Goal: Book appointment/travel/reservation

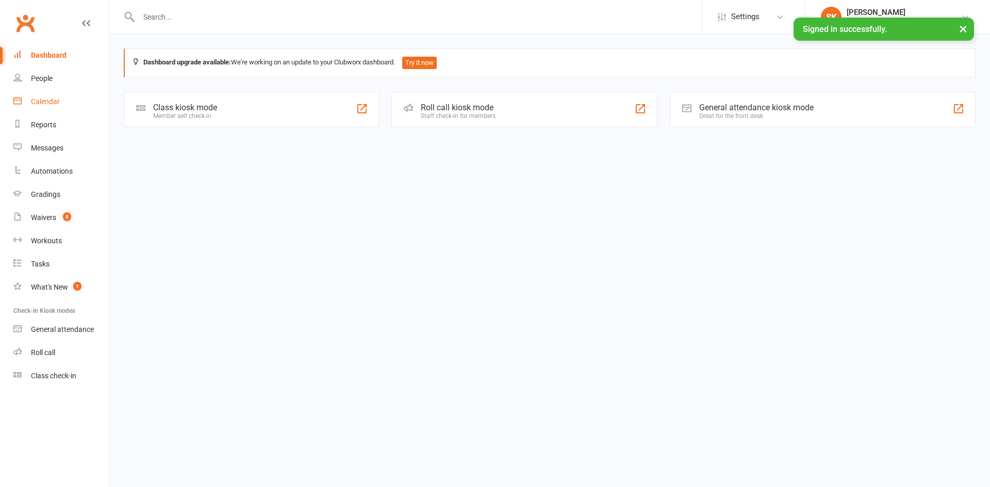
click at [60, 104] on link "Calendar" at bounding box center [60, 101] width 95 height 23
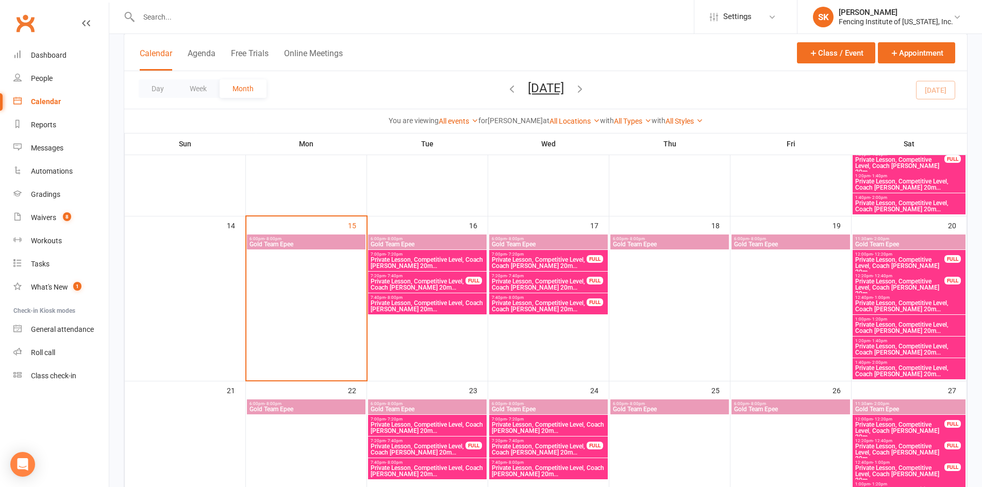
scroll to position [332, 0]
click at [554, 258] on span "Private Lesson, Competitive Level, Coach [PERSON_NAME] 20m..." at bounding box center [539, 262] width 96 height 12
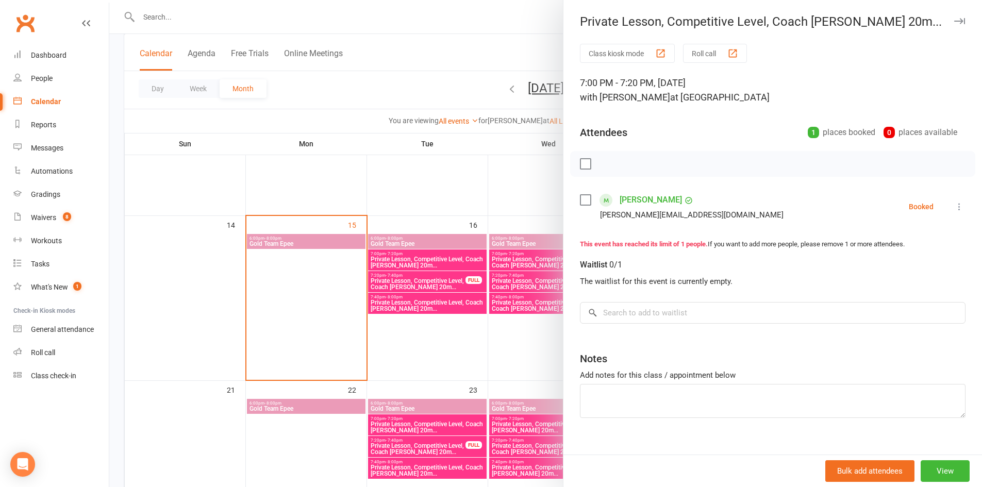
click at [447, 349] on div at bounding box center [545, 243] width 873 height 487
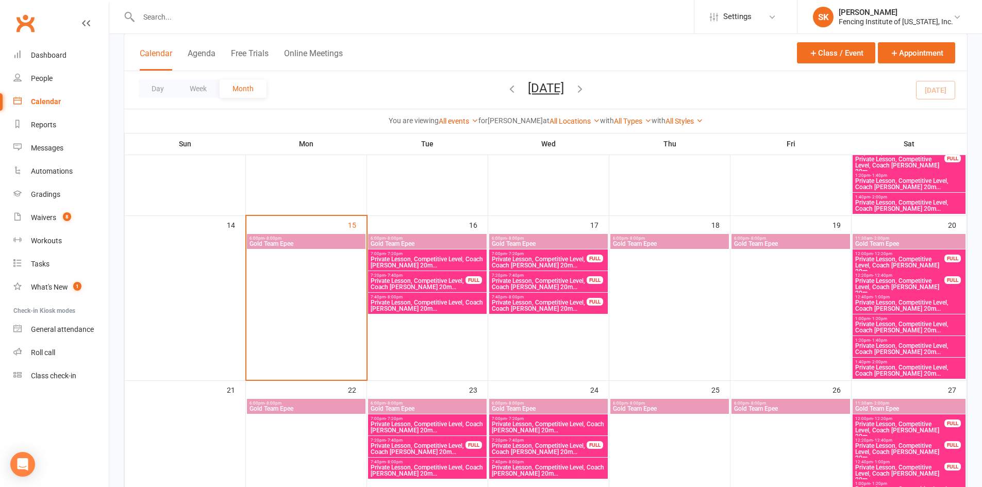
click at [541, 280] on span "Private Lesson, Competitive Level, Coach [PERSON_NAME] 20m..." at bounding box center [539, 284] width 96 height 12
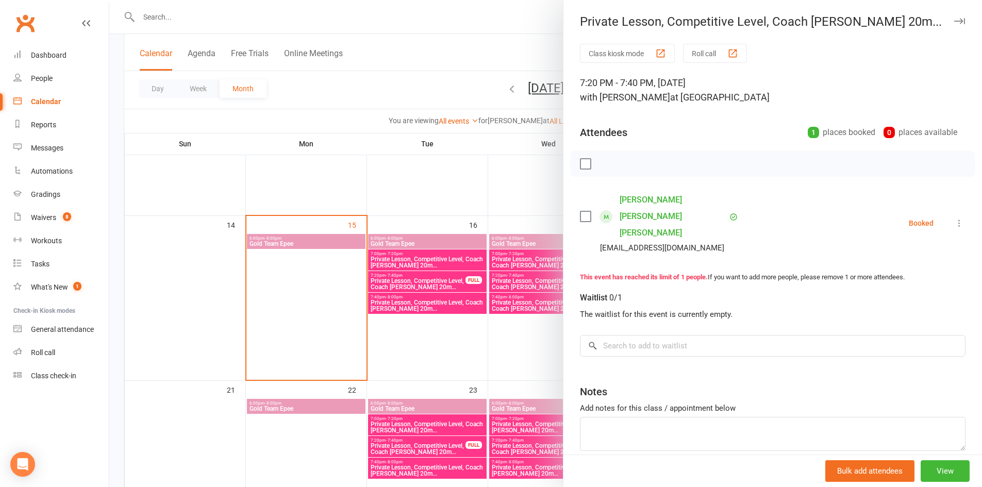
click at [415, 384] on div at bounding box center [545, 243] width 873 height 487
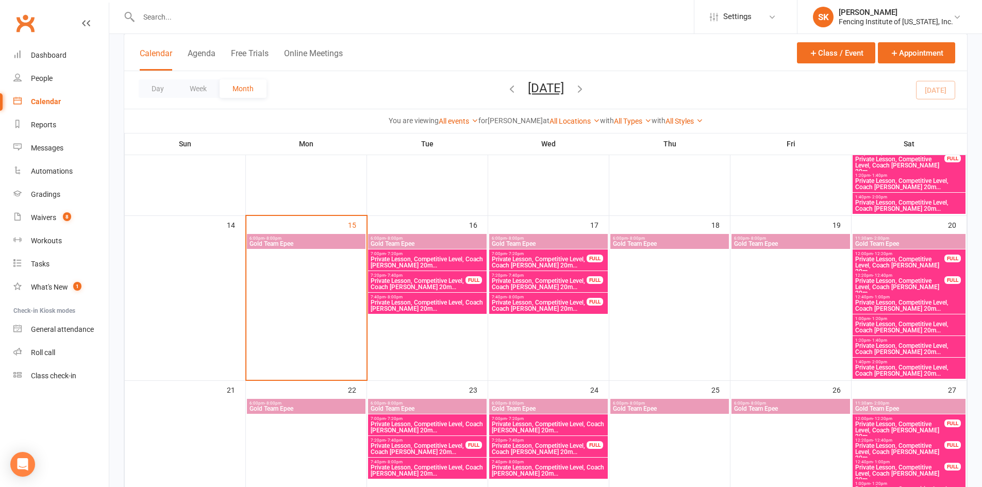
click at [537, 301] on span "Private Lesson, Competitive Level, Coach [PERSON_NAME] 20m..." at bounding box center [539, 305] width 96 height 12
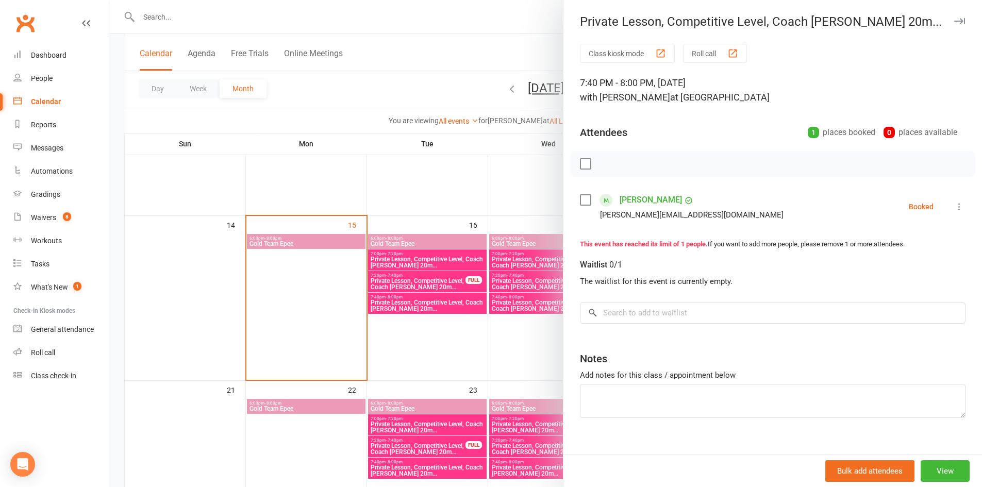
click at [458, 363] on div at bounding box center [545, 243] width 873 height 487
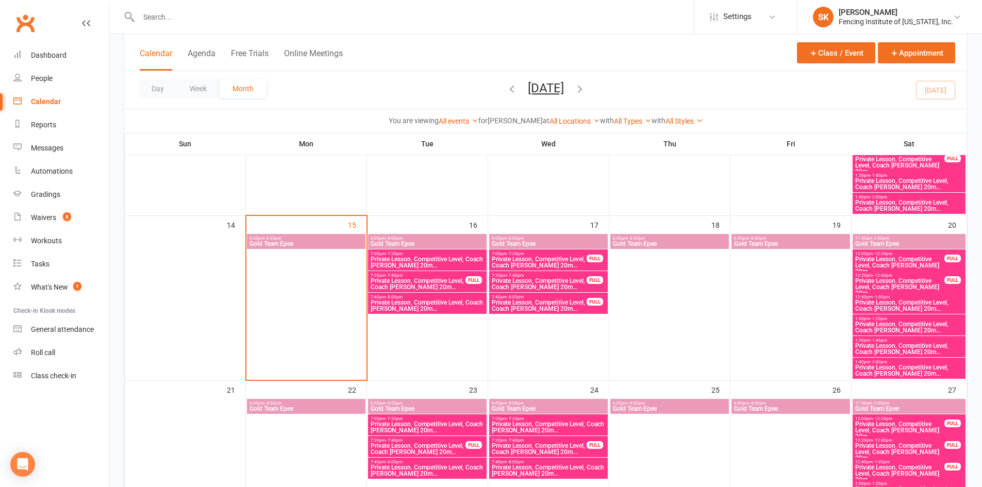
click at [880, 262] on span "Private Lesson, Competitive Level, Coach [PERSON_NAME] 20m..." at bounding box center [900, 265] width 90 height 19
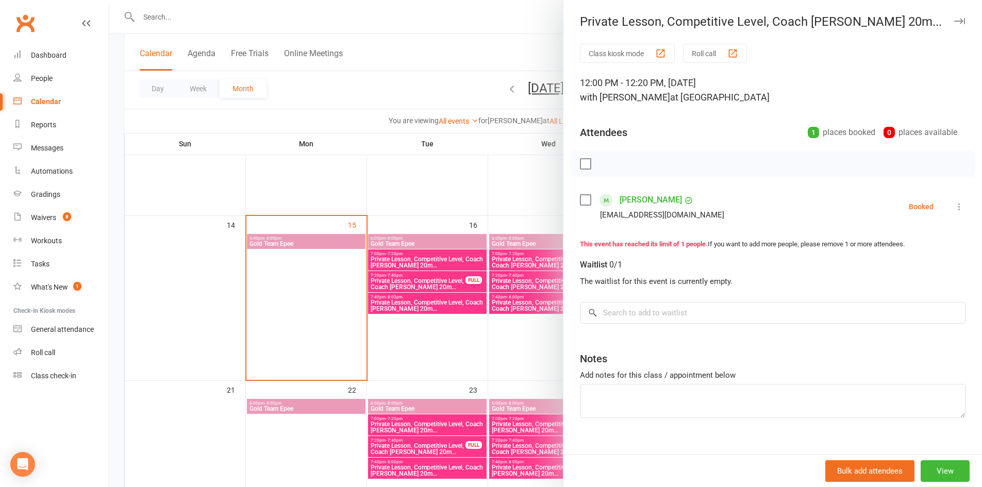
click at [514, 341] on div at bounding box center [545, 243] width 873 height 487
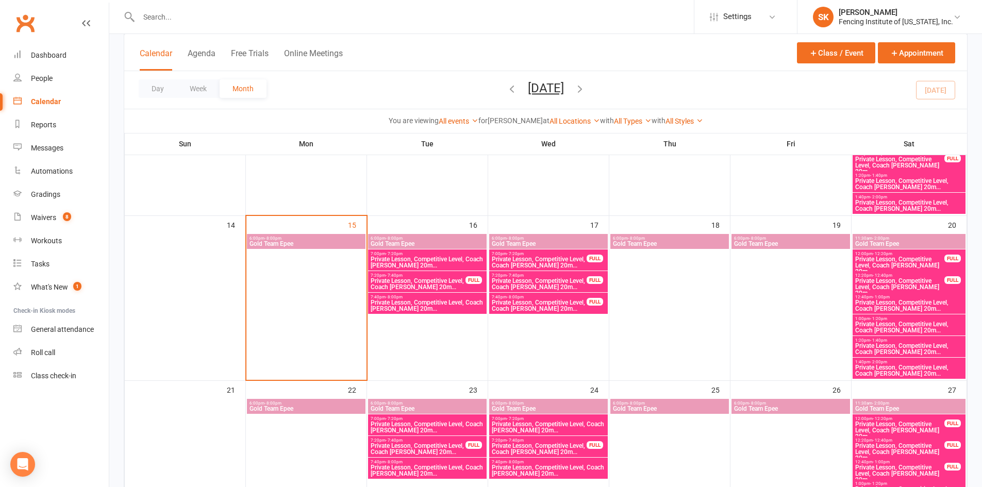
click at [914, 282] on span "Private Lesson, Competitive Level, Coach [PERSON_NAME] 20m..." at bounding box center [900, 287] width 90 height 19
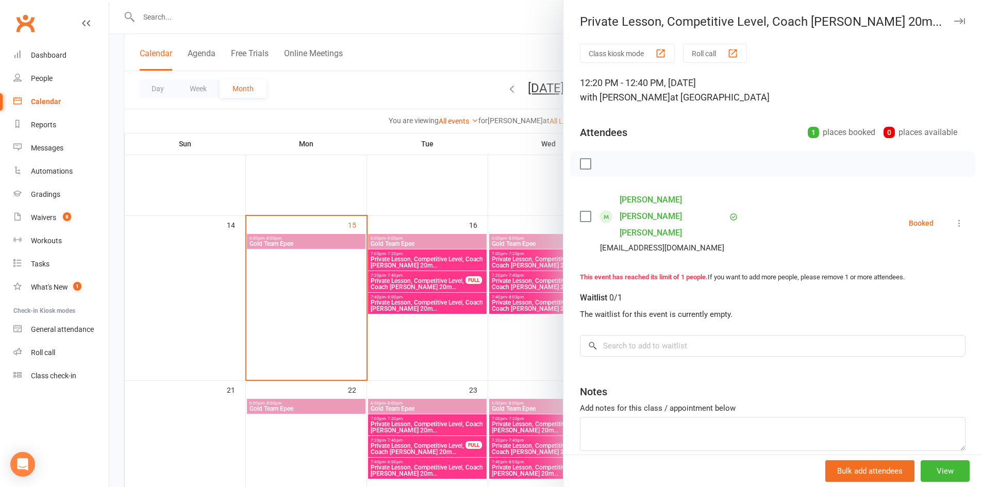
click at [540, 347] on div at bounding box center [545, 243] width 873 height 487
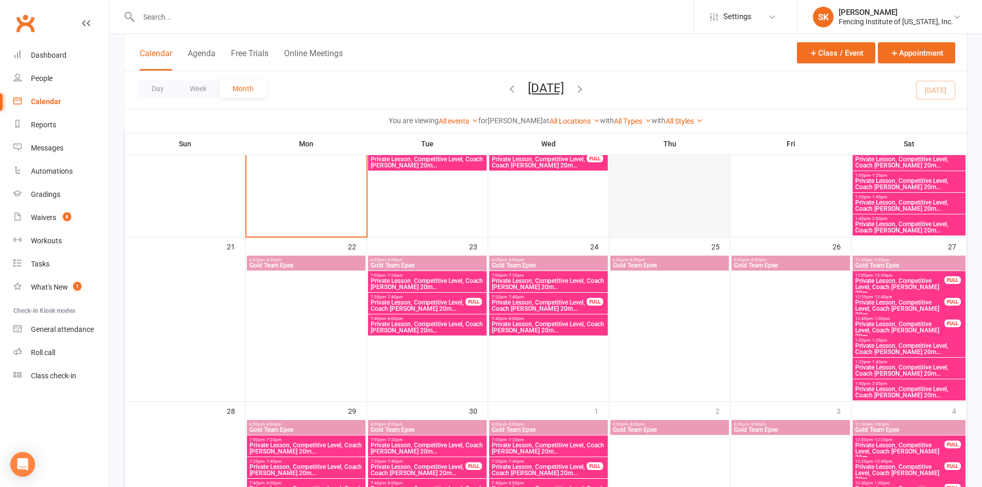
scroll to position [476, 0]
click at [931, 291] on div "12:00pm - 12:20pm Private Lesson, Competitive Level, Coach [PERSON_NAME] 20m...…" at bounding box center [909, 284] width 113 height 27
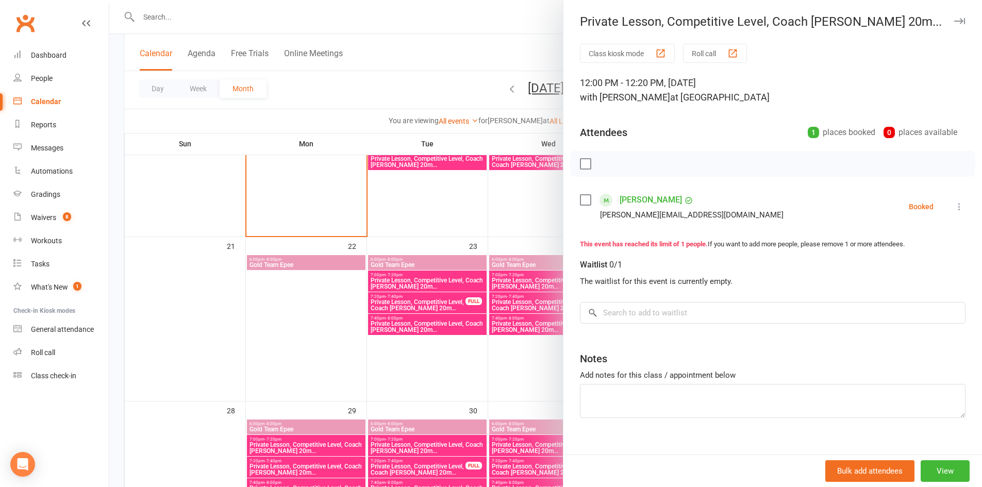
click at [541, 374] on div at bounding box center [545, 243] width 873 height 487
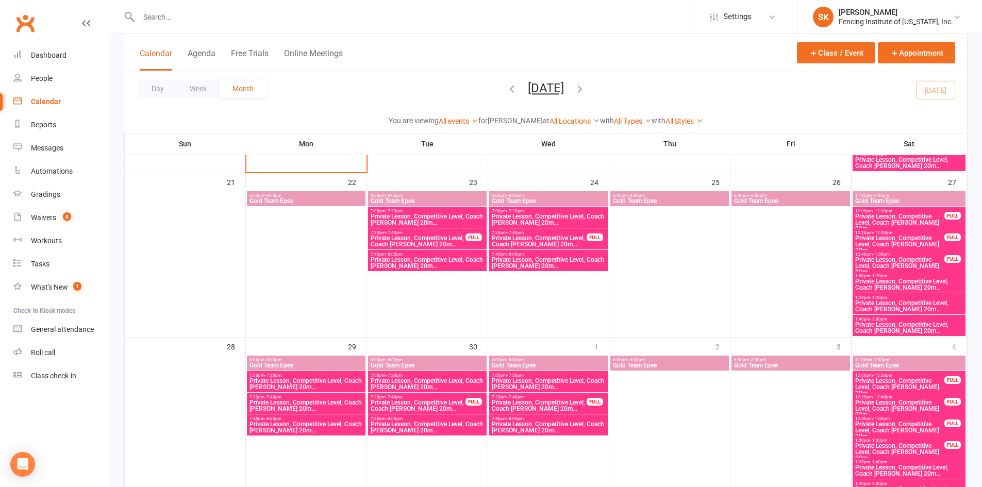
scroll to position [541, 0]
click at [921, 237] on span "Private Lesson, Competitive Level, Coach [PERSON_NAME] 20m..." at bounding box center [900, 244] width 90 height 19
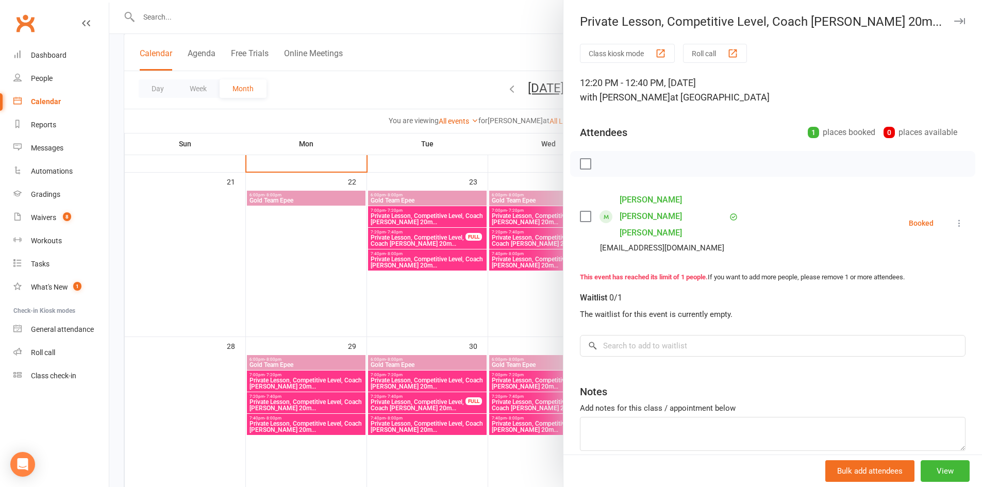
click at [514, 302] on div at bounding box center [545, 243] width 873 height 487
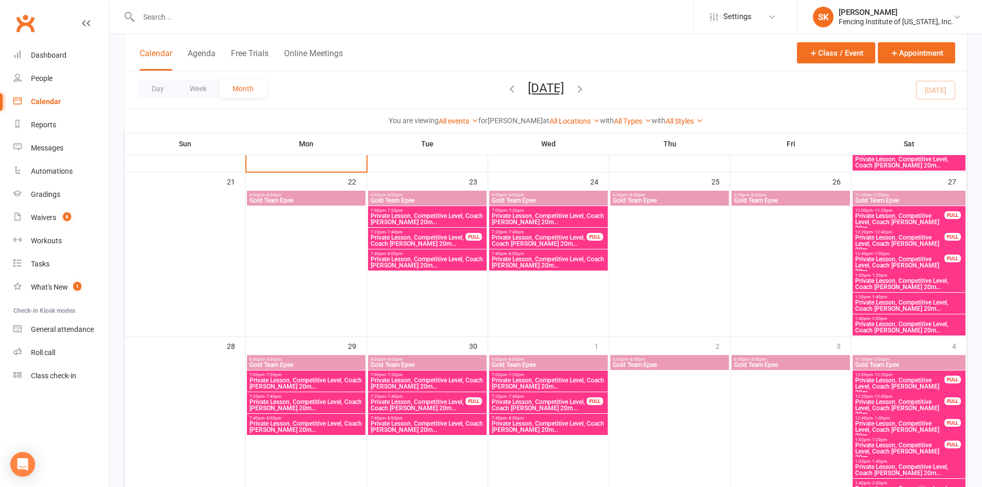
click at [953, 257] on div "FULL" at bounding box center [952, 259] width 16 height 8
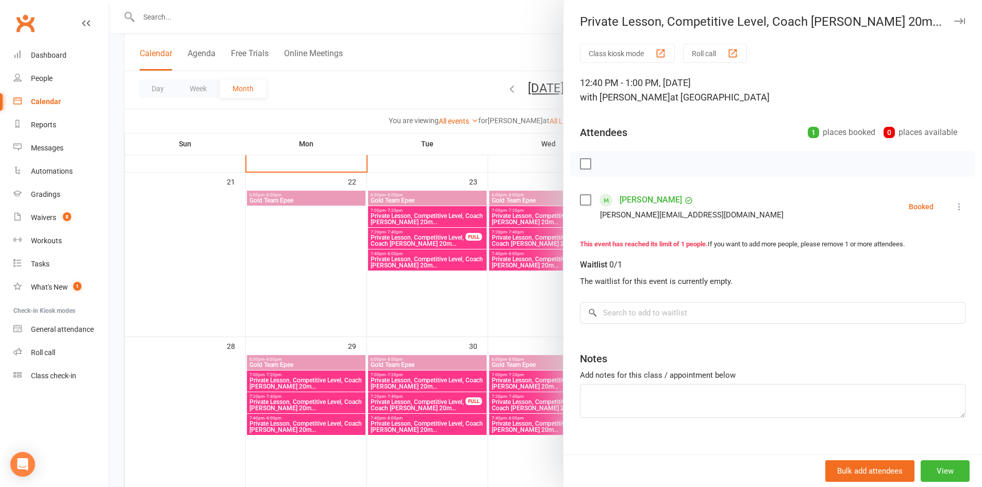
click at [512, 295] on div at bounding box center [545, 243] width 873 height 487
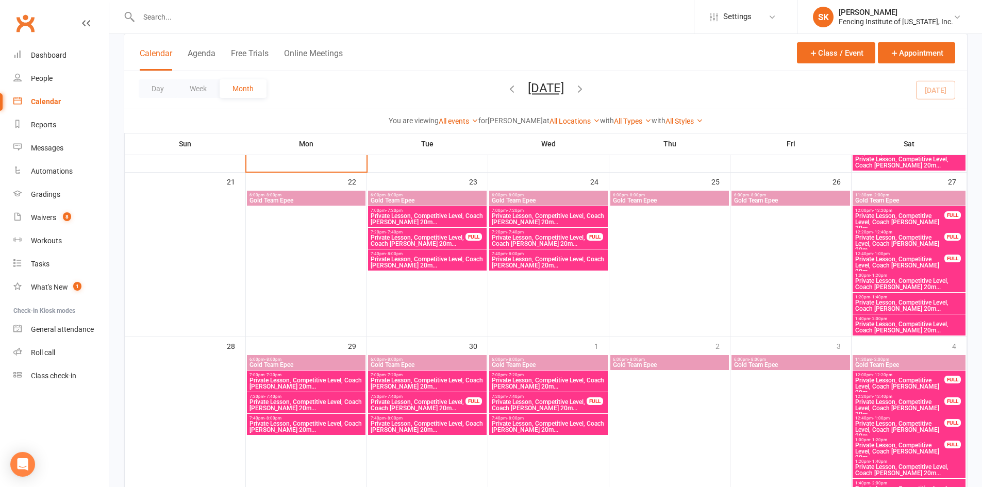
click at [466, 397] on div "FULL" at bounding box center [473, 401] width 16 height 8
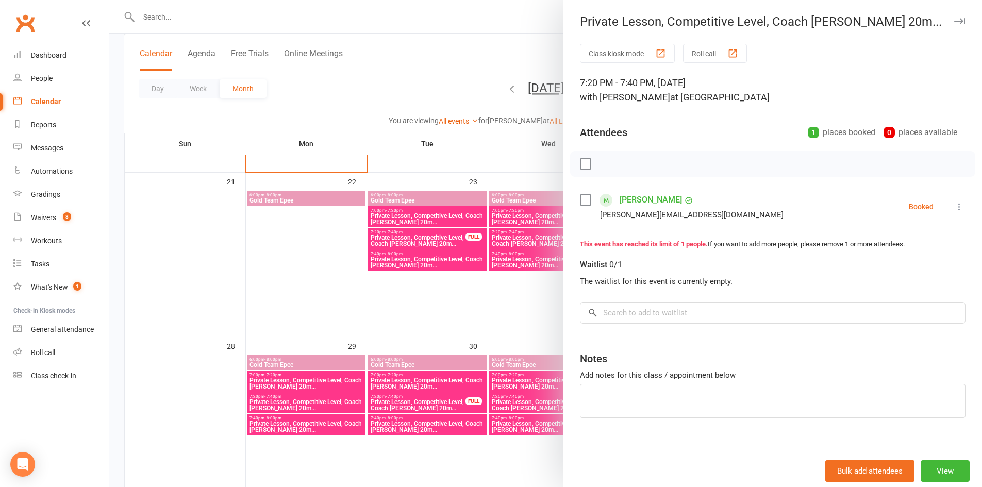
click at [419, 315] on div at bounding box center [545, 243] width 873 height 487
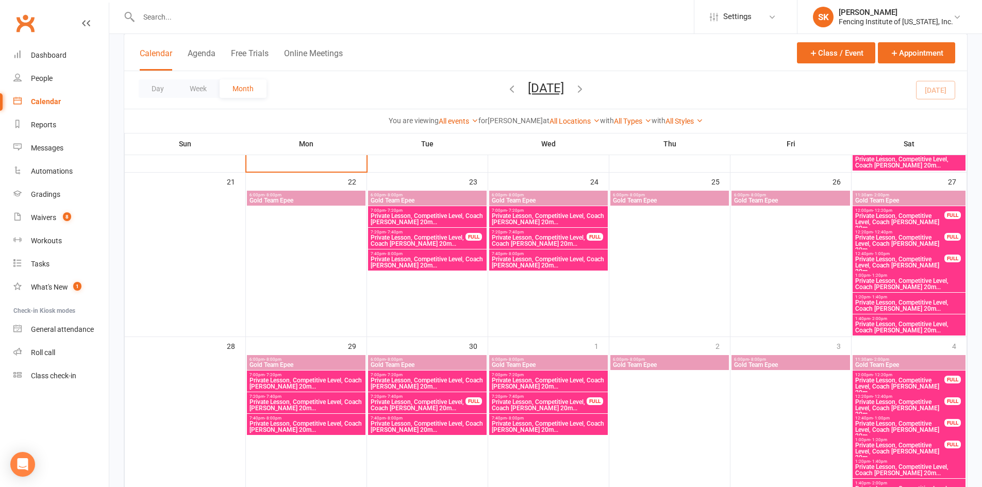
click at [585, 397] on span "7:20pm - 7:40pm" at bounding box center [539, 396] width 96 height 5
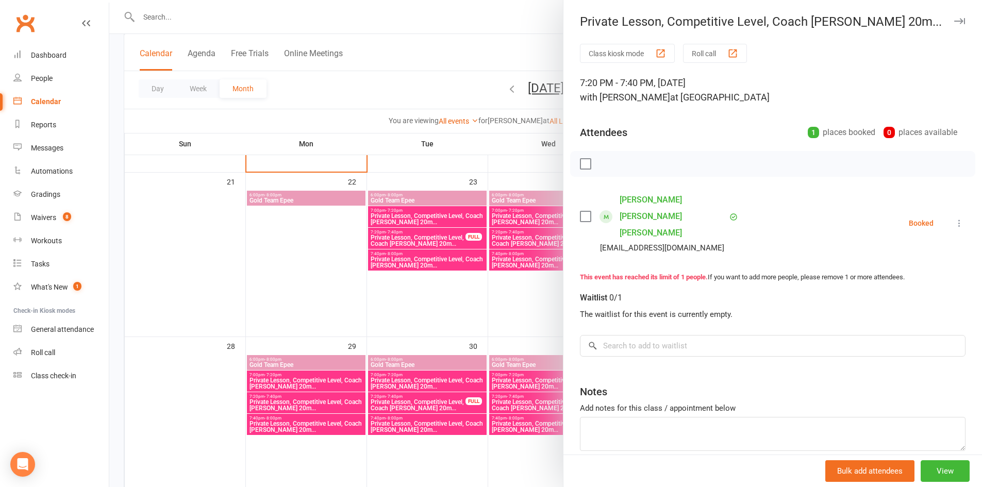
click at [390, 297] on div at bounding box center [545, 243] width 873 height 487
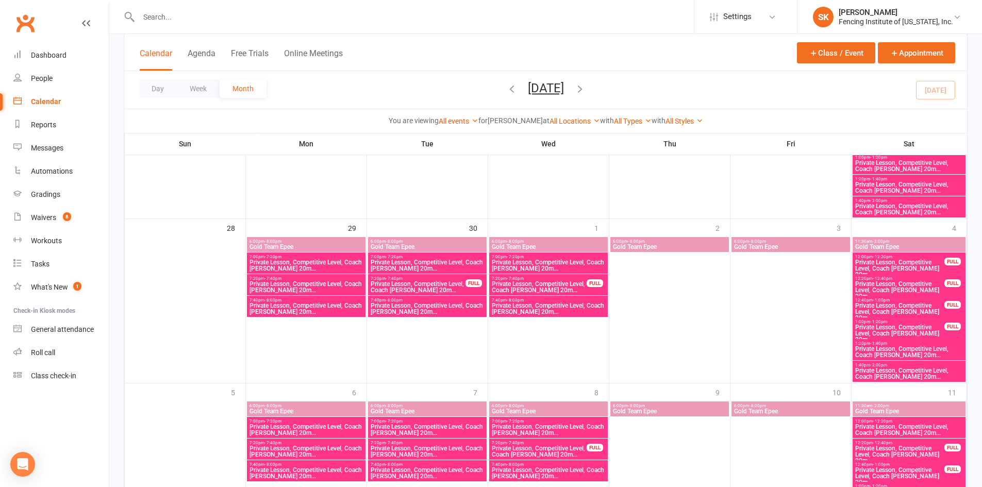
scroll to position [659, 0]
click at [932, 326] on span "Private Lesson, Competitive Level, Coach [PERSON_NAME] 20m..." at bounding box center [900, 333] width 90 height 19
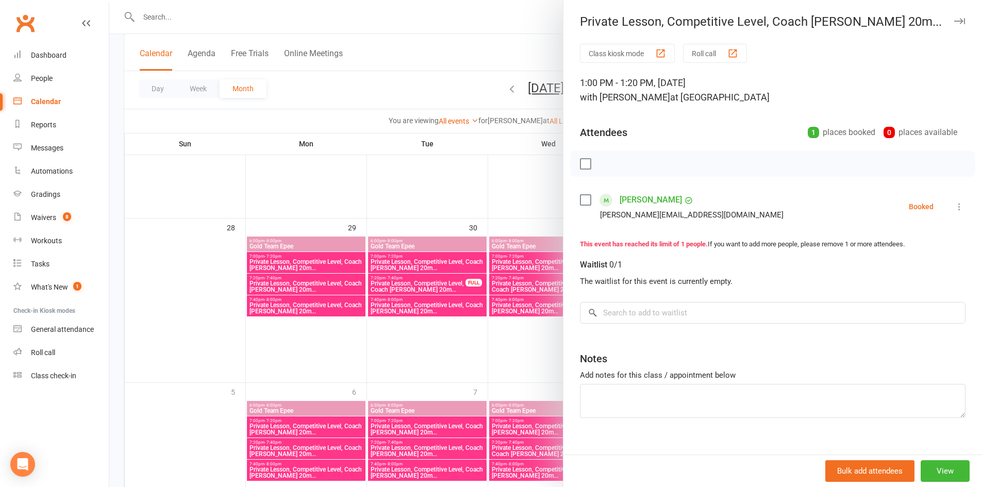
click at [518, 335] on div at bounding box center [545, 243] width 873 height 487
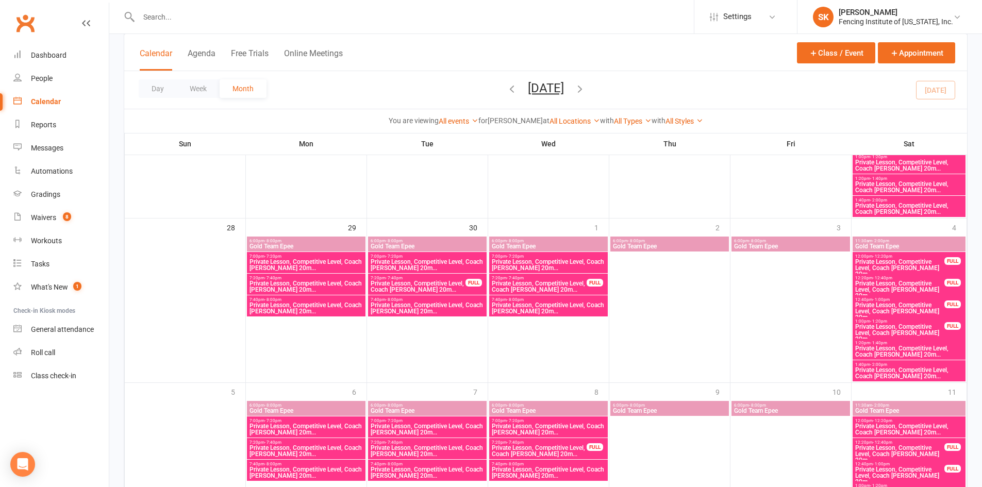
click at [916, 306] on span "Private Lesson, Competitive Level, Coach [PERSON_NAME] 20m..." at bounding box center [900, 311] width 90 height 19
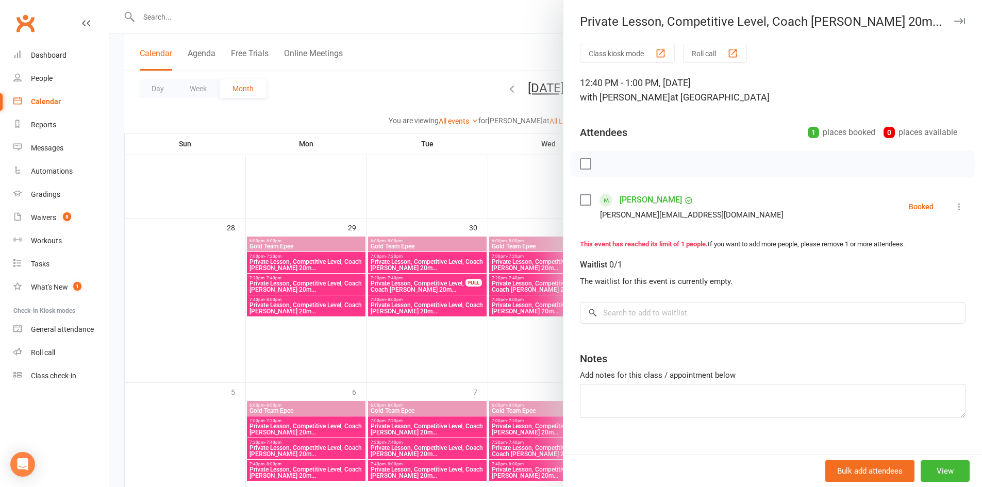
click at [537, 314] on div at bounding box center [545, 243] width 873 height 487
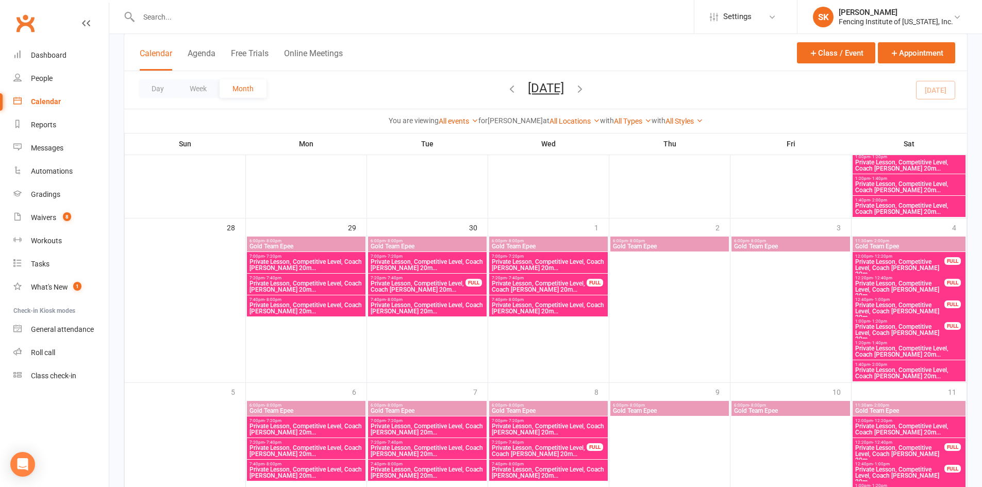
click at [935, 278] on span "12:20pm - 12:40pm" at bounding box center [900, 278] width 90 height 5
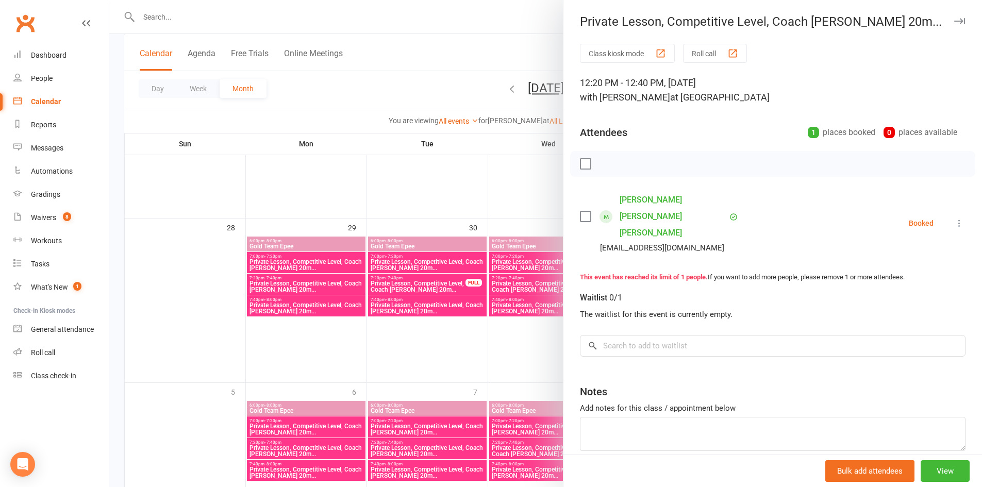
click at [542, 348] on div at bounding box center [545, 243] width 873 height 487
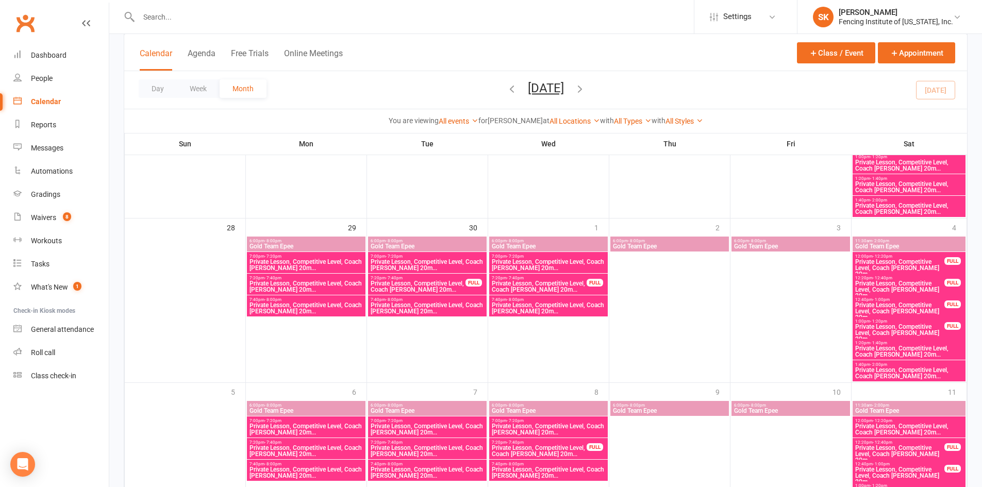
click at [938, 261] on span "Private Lesson, Competitive Level, Coach [PERSON_NAME] 20m..." at bounding box center [900, 268] width 90 height 19
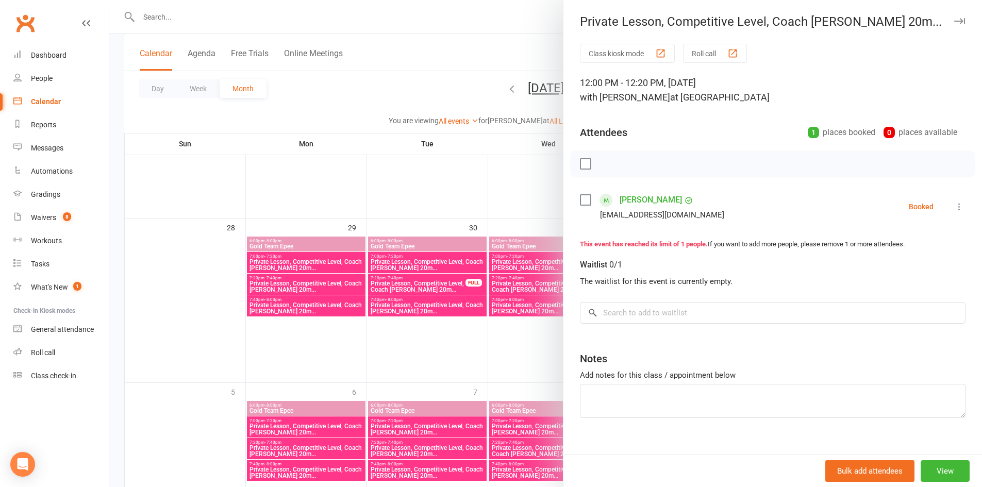
click at [538, 350] on div at bounding box center [545, 243] width 873 height 487
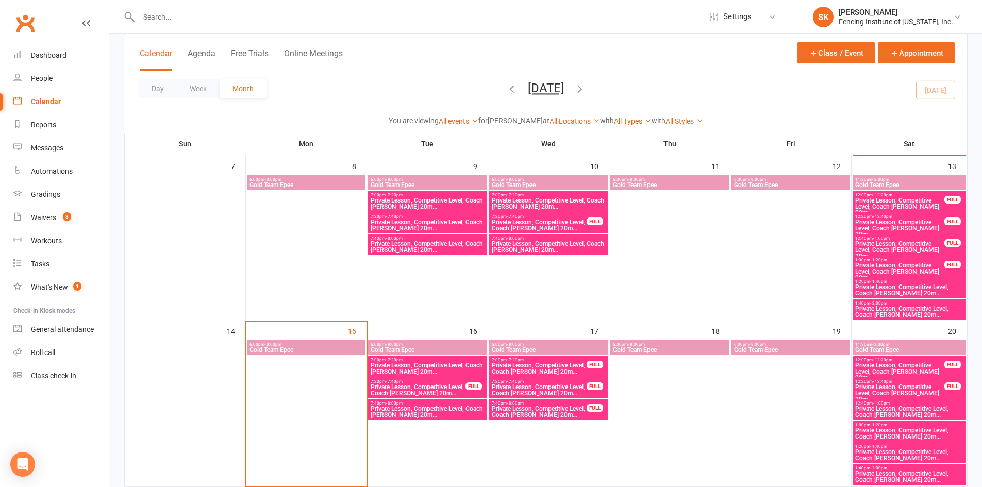
scroll to position [226, 0]
click at [548, 366] on span "Private Lesson, Competitive Level, Coach [PERSON_NAME] 20m..." at bounding box center [539, 369] width 96 height 12
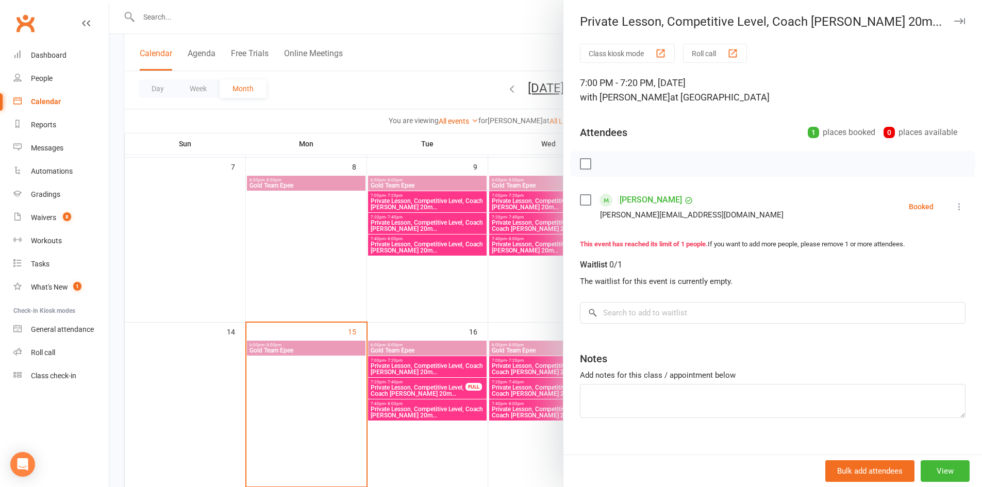
click at [463, 302] on div at bounding box center [545, 243] width 873 height 487
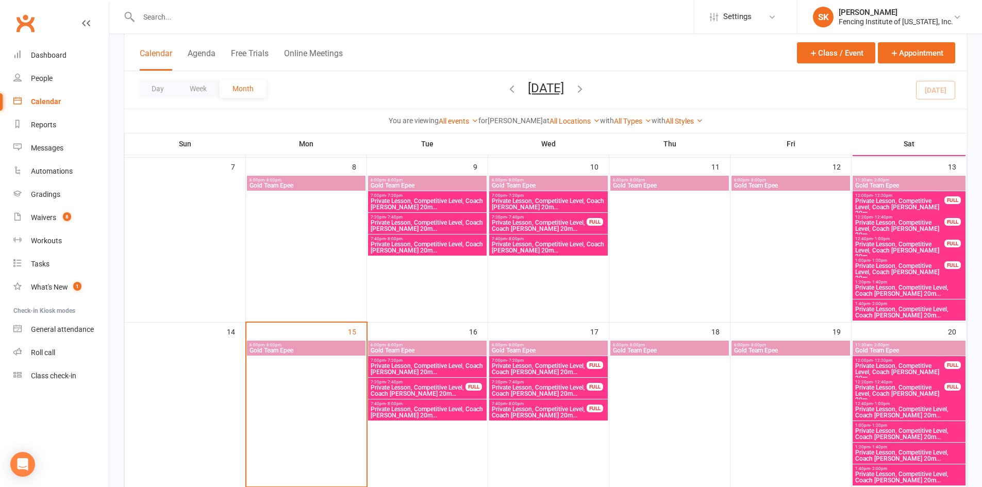
click at [533, 385] on span "Private Lesson, Competitive Level, Coach [PERSON_NAME] 20m..." at bounding box center [539, 391] width 96 height 12
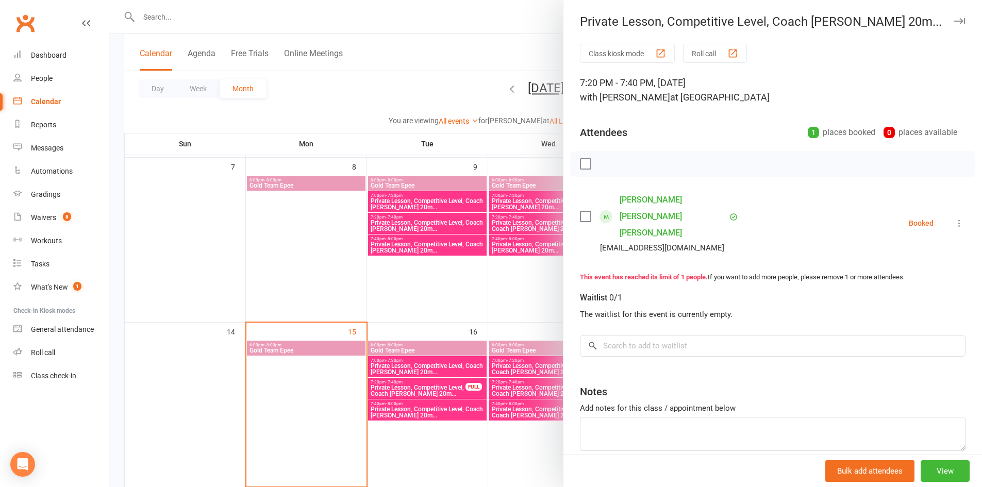
click at [496, 247] on div at bounding box center [545, 243] width 873 height 487
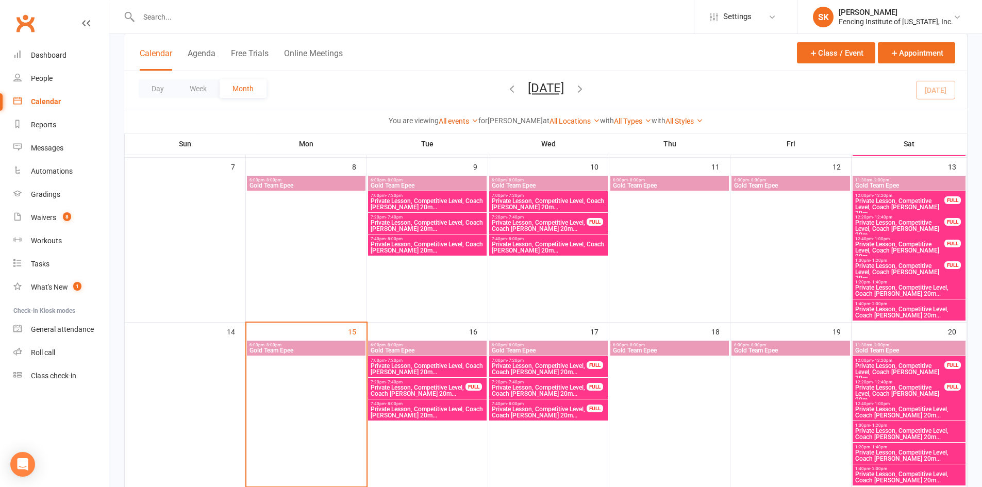
click at [545, 412] on span "Private Lesson, Competitive Level, Coach [PERSON_NAME] 20m..." at bounding box center [539, 412] width 96 height 12
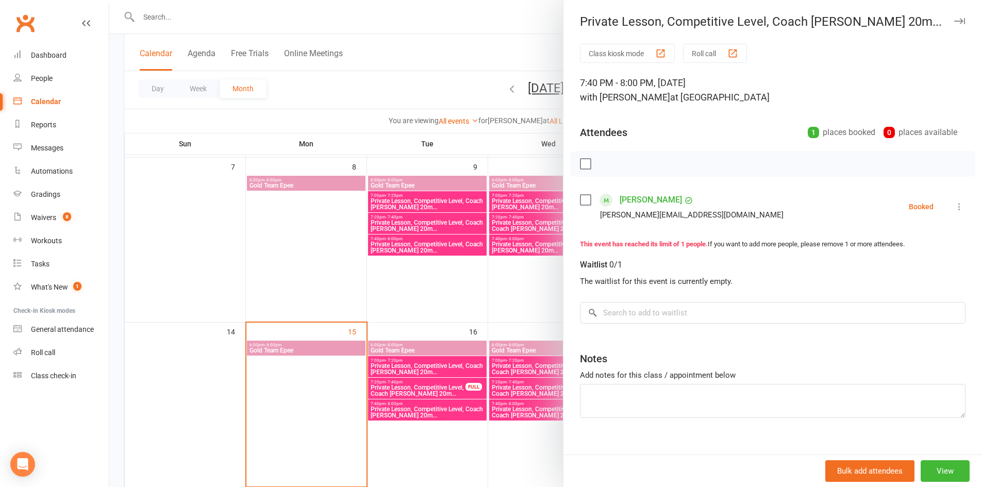
click at [472, 276] on div at bounding box center [545, 243] width 873 height 487
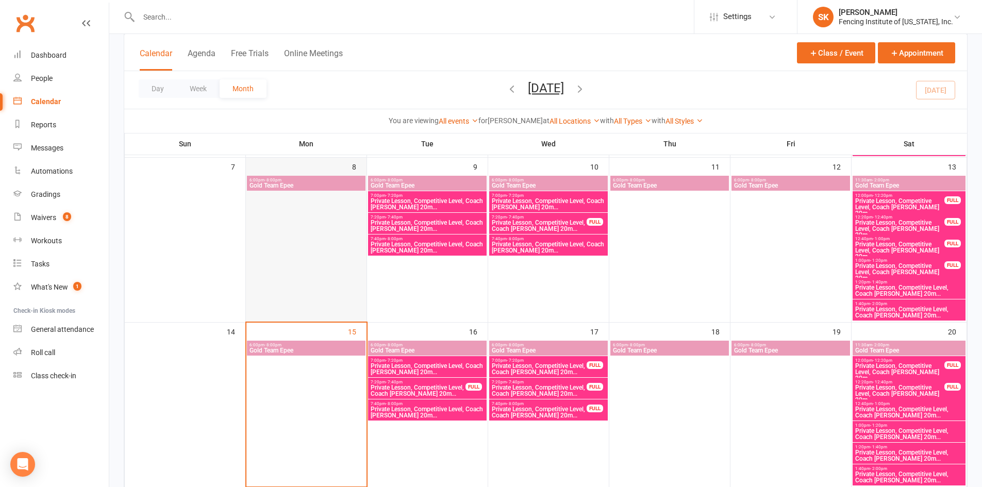
scroll to position [0, 0]
